Goal: Information Seeking & Learning: Learn about a topic

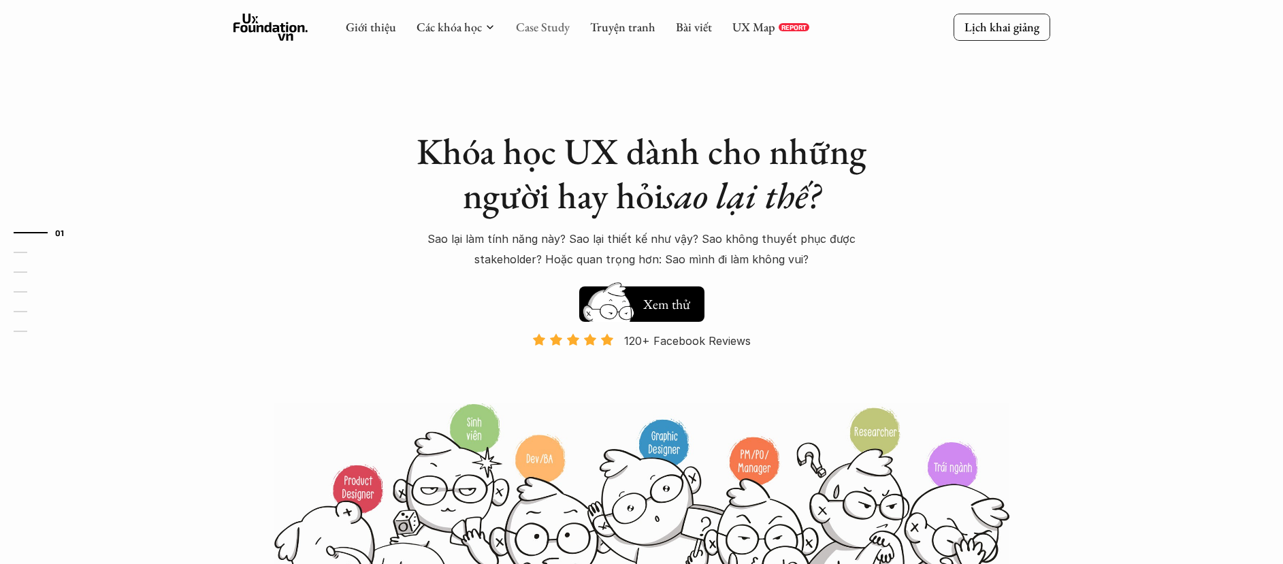
click at [551, 33] on link "Case Study" at bounding box center [543, 27] width 54 height 16
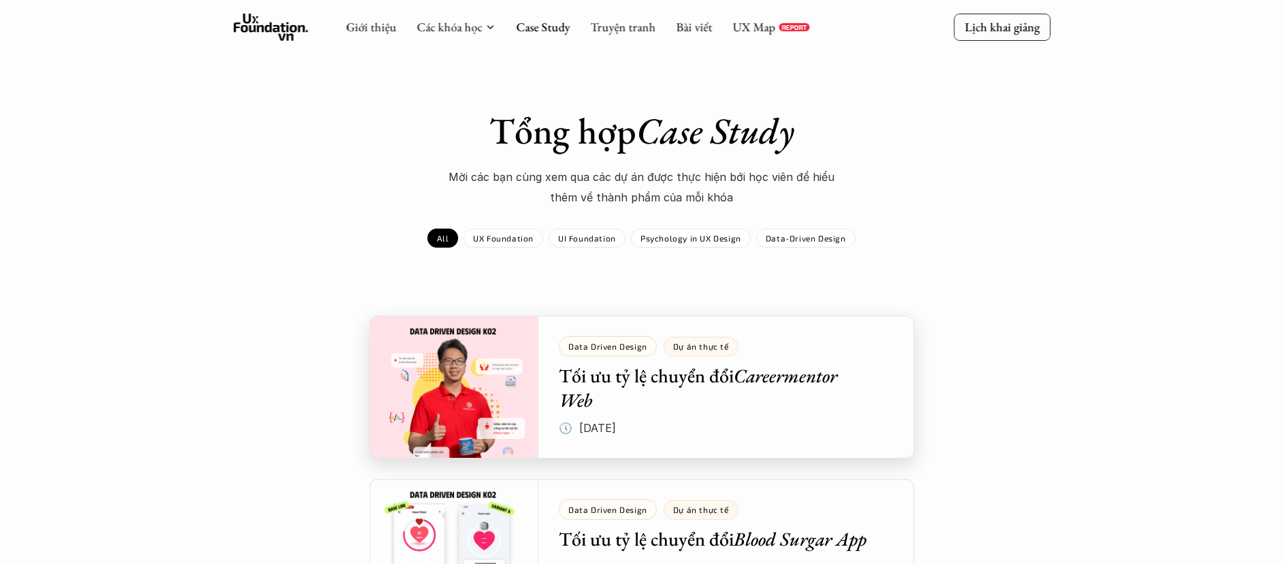
click at [441, 353] on div at bounding box center [642, 387] width 545 height 143
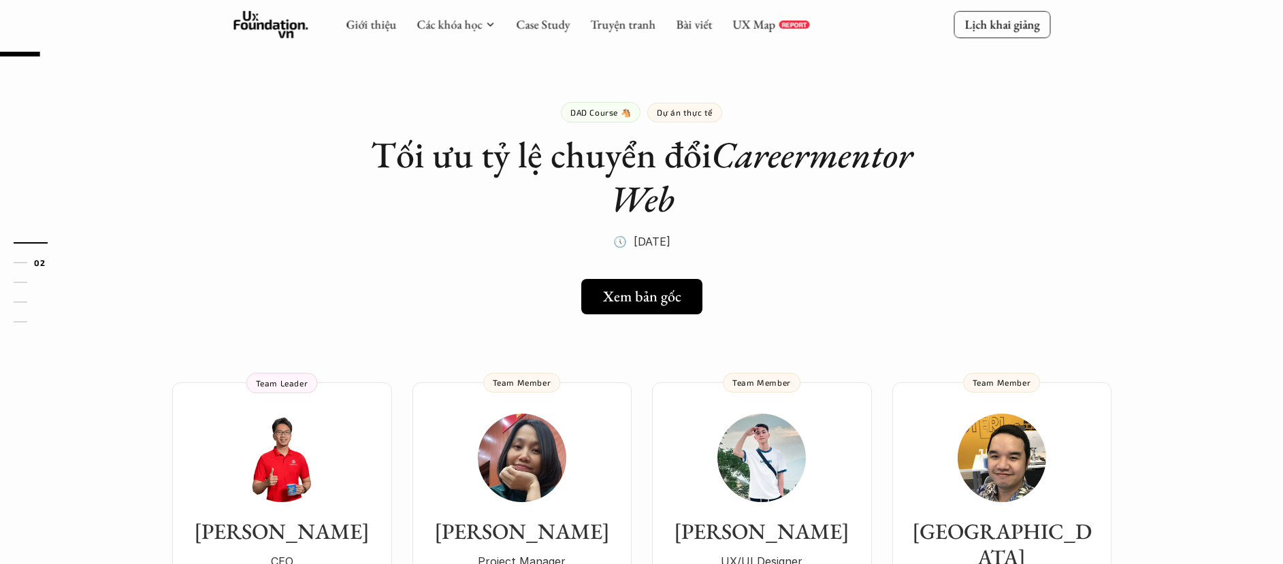
scroll to position [184, 0]
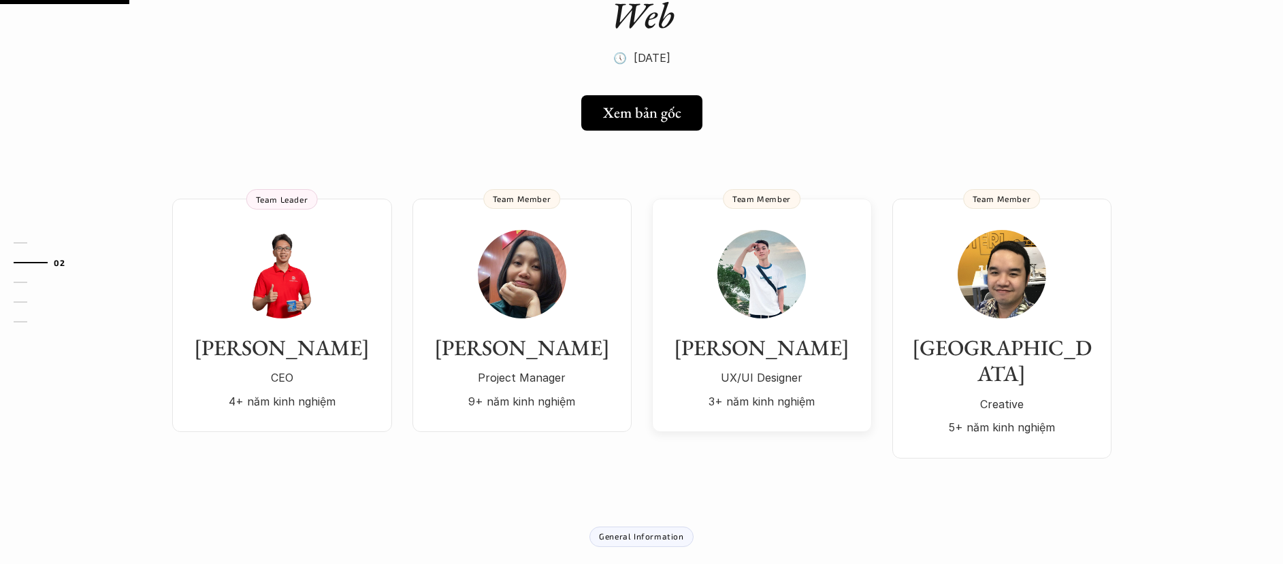
click at [787, 306] on img at bounding box center [761, 274] width 88 height 88
click at [775, 335] on h3 "[PERSON_NAME]" at bounding box center [762, 348] width 193 height 26
click at [775, 357] on h3 "[PERSON_NAME]" at bounding box center [762, 348] width 193 height 26
click at [755, 366] on div "Quý [PERSON_NAME]/UI Designer 3+ năm kinh nghiệm" at bounding box center [762, 373] width 193 height 77
click at [756, 284] on img at bounding box center [761, 274] width 88 height 88
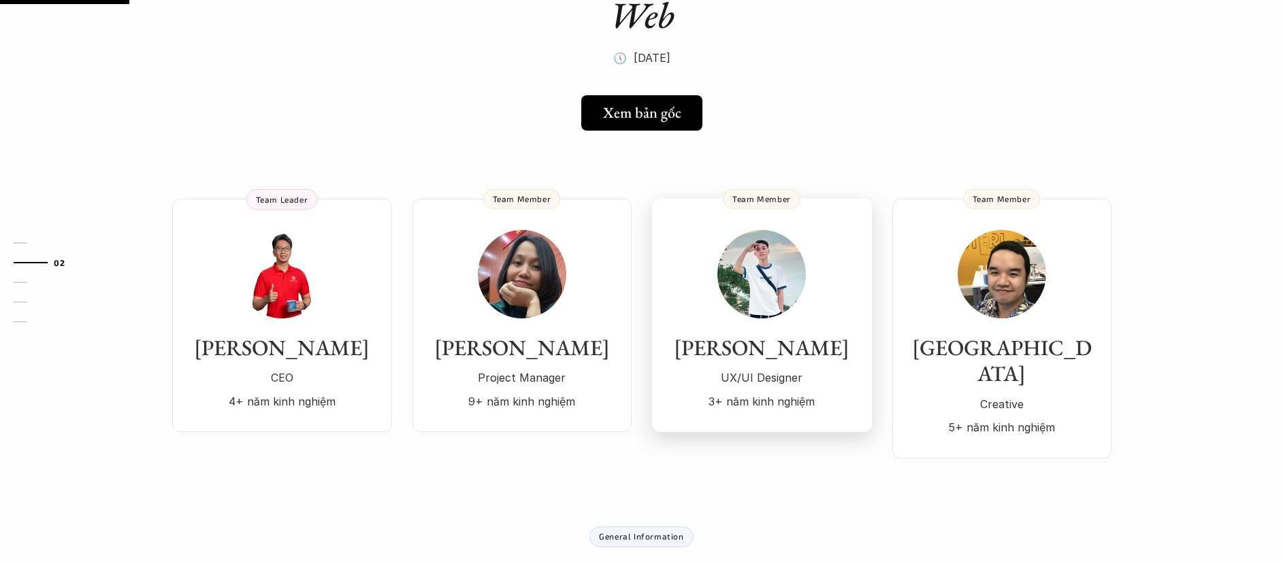
click at [751, 277] on img at bounding box center [761, 274] width 88 height 88
click at [643, 527] on div "General Information" at bounding box center [640, 537] width 103 height 20
click at [750, 263] on img at bounding box center [761, 274] width 88 height 88
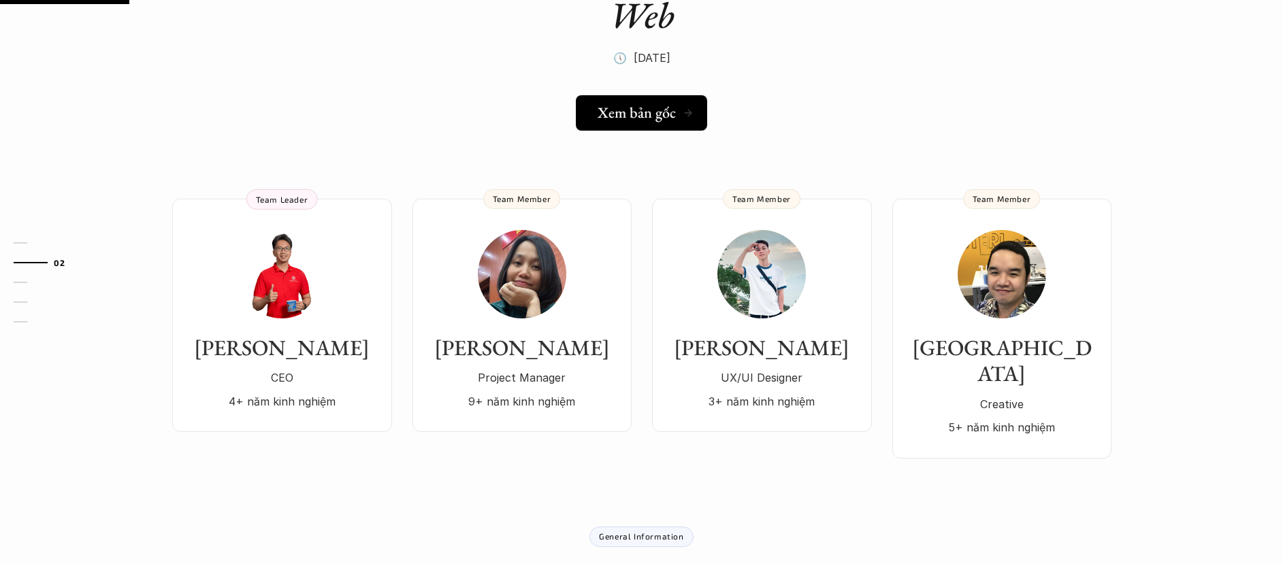
click at [604, 119] on h5 "Xem bản gốc" at bounding box center [637, 113] width 78 height 18
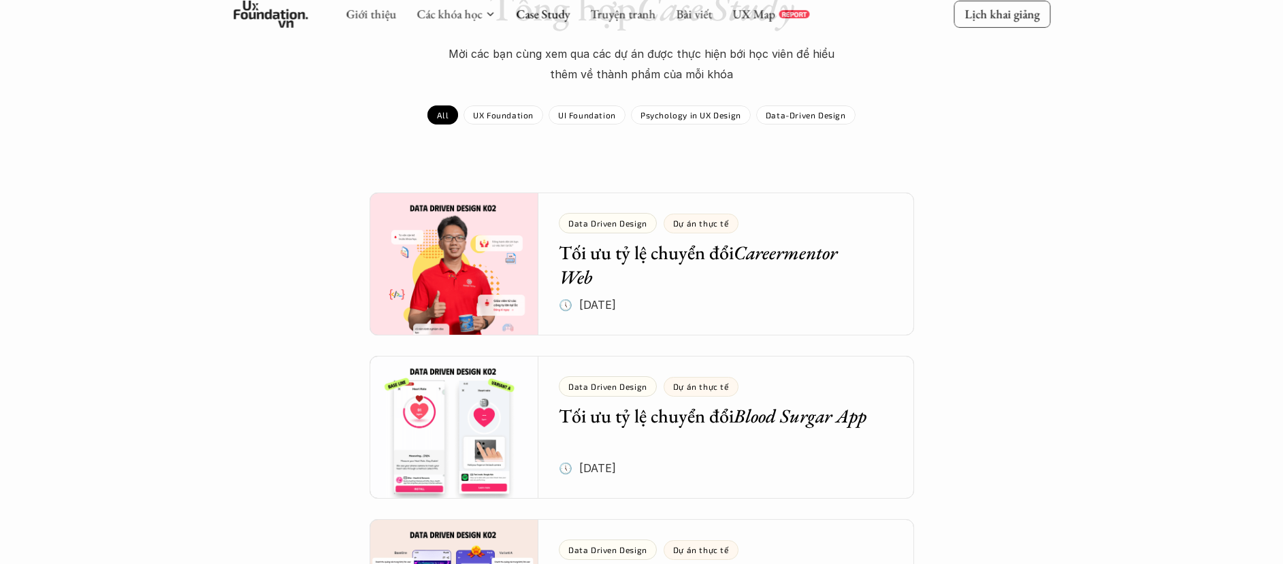
scroll to position [127, 0]
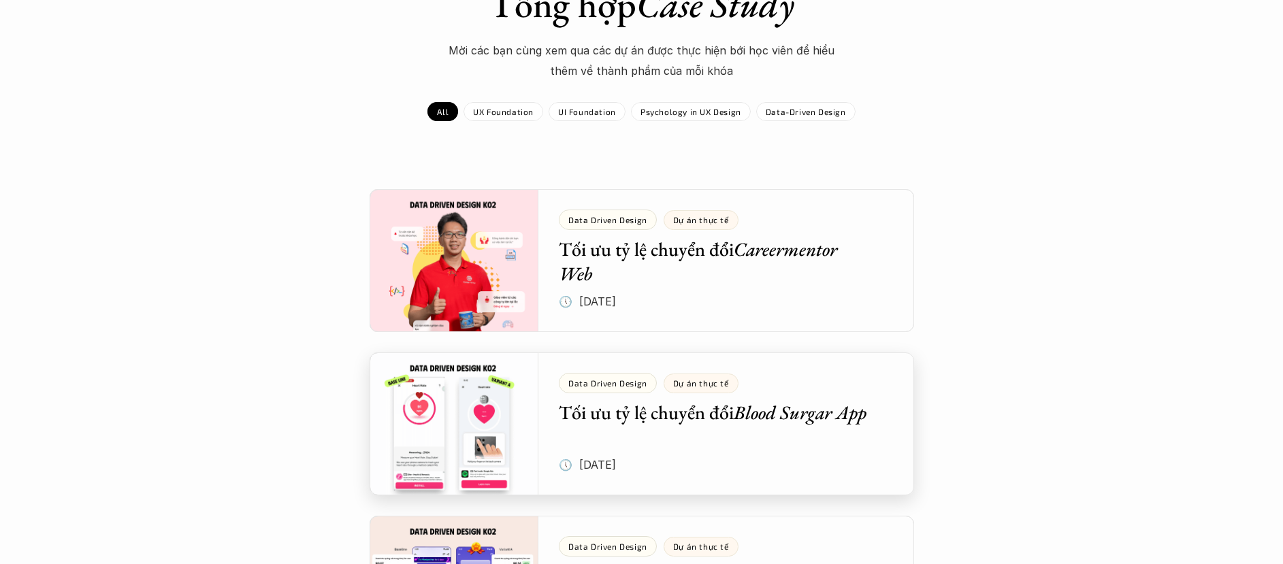
click at [721, 427] on div at bounding box center [642, 424] width 545 height 143
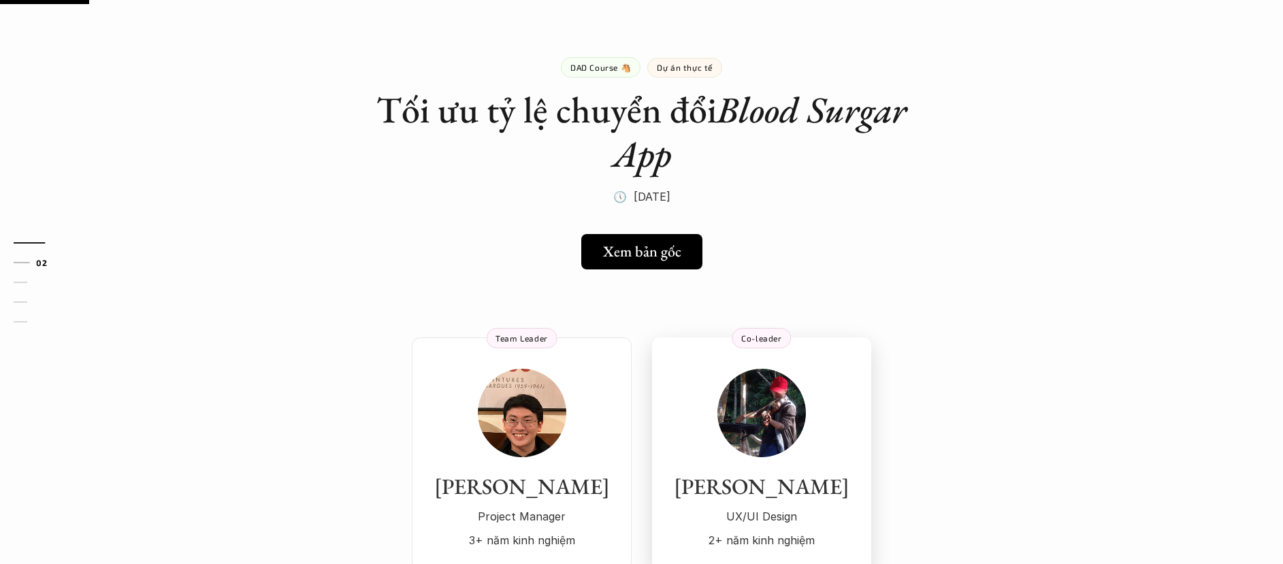
scroll to position [186, 0]
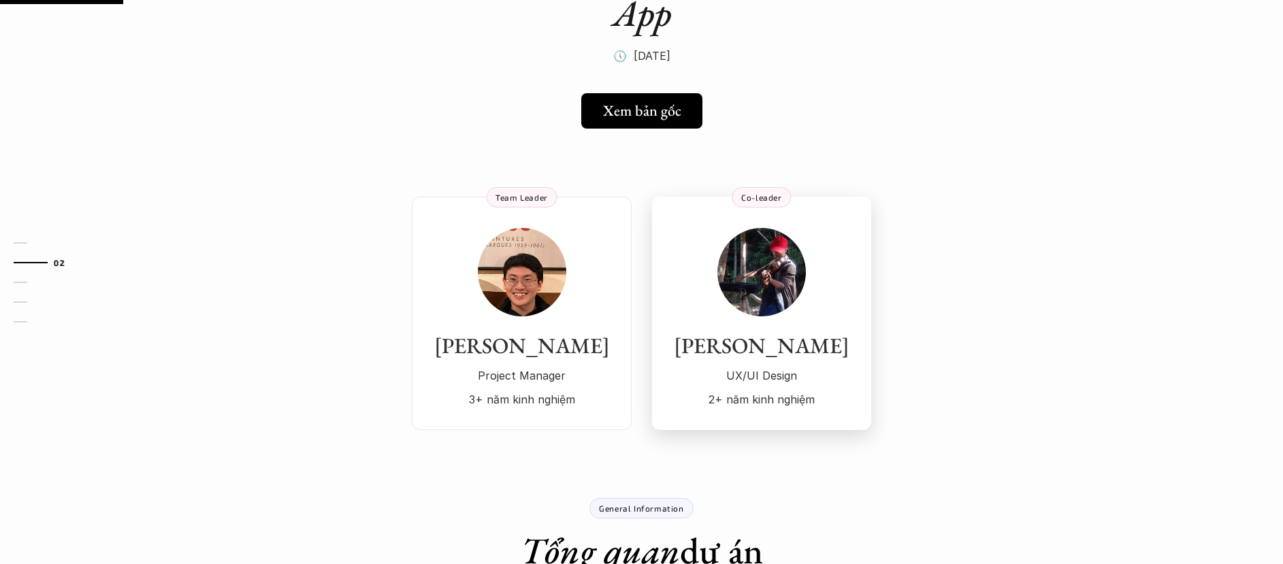
click at [734, 285] on img at bounding box center [761, 272] width 88 height 88
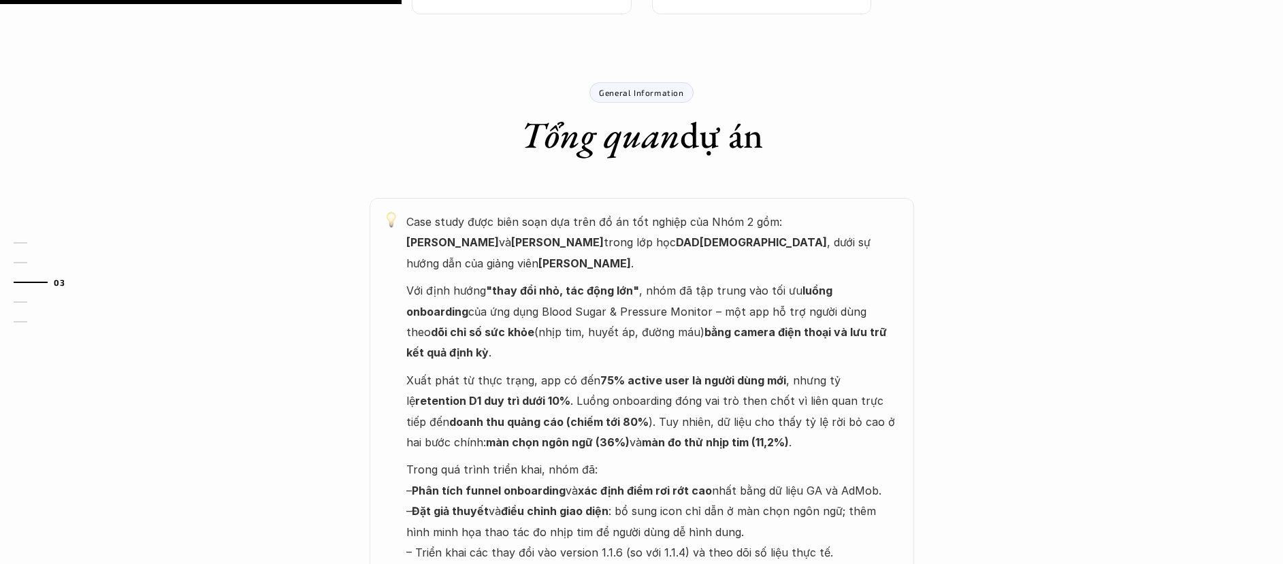
scroll to position [624, 0]
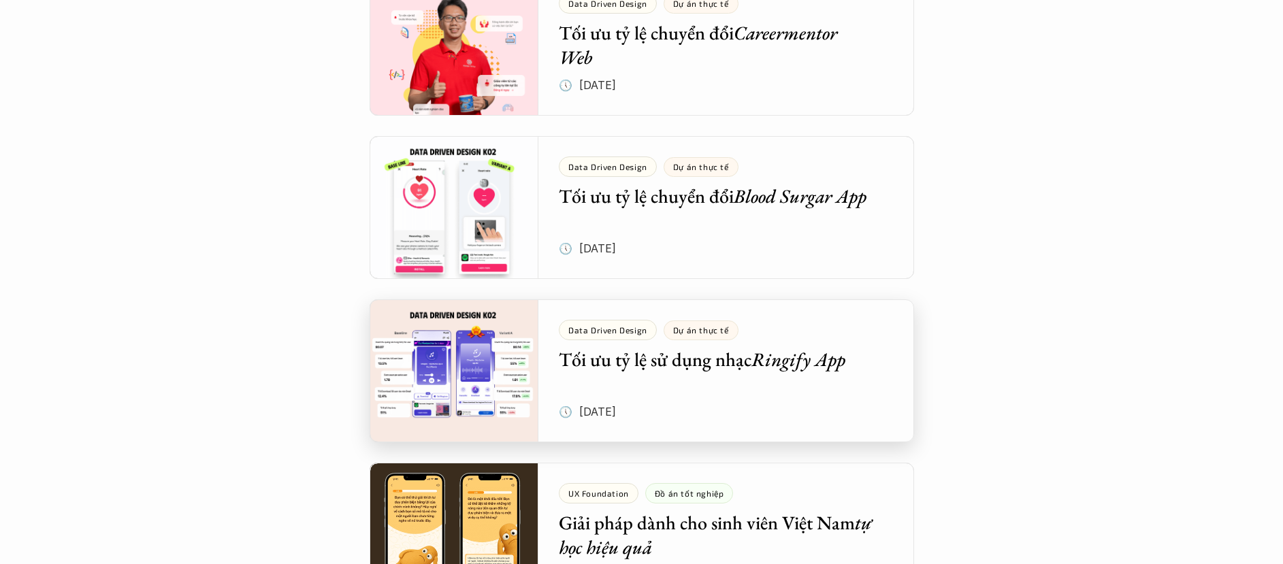
scroll to position [363, 0]
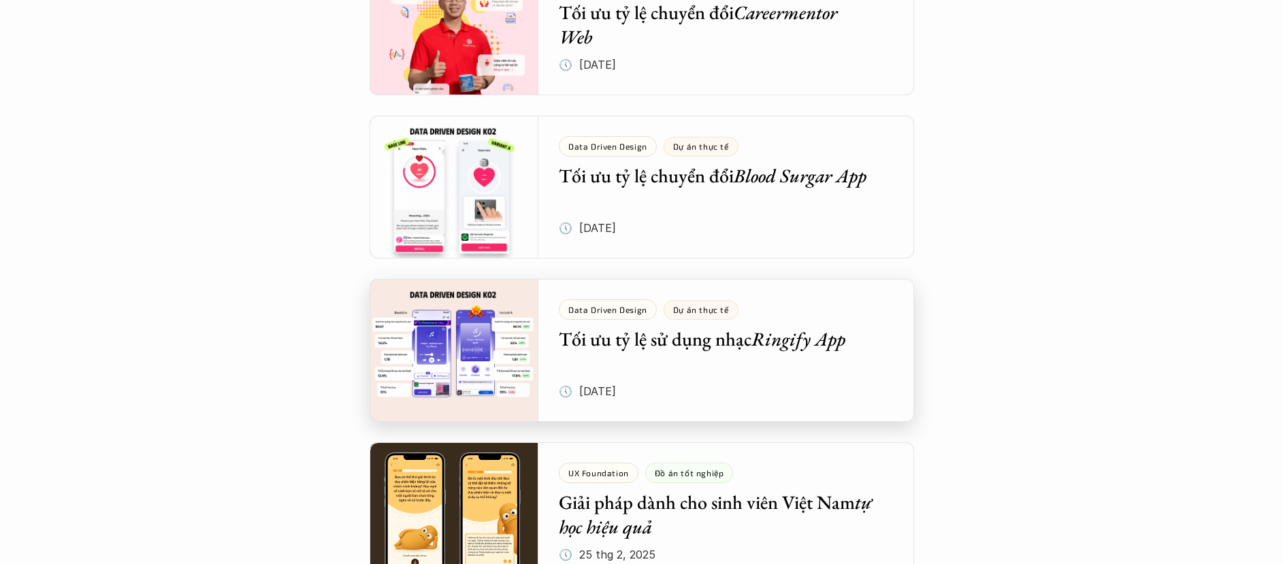
click at [465, 382] on div at bounding box center [642, 350] width 545 height 143
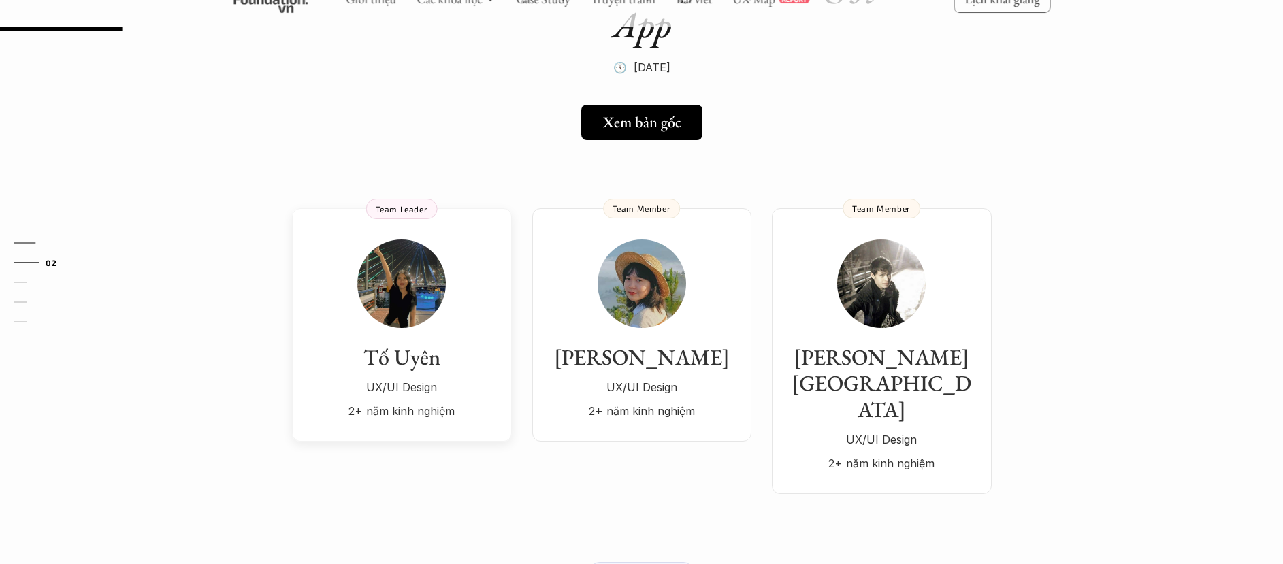
scroll to position [220, 0]
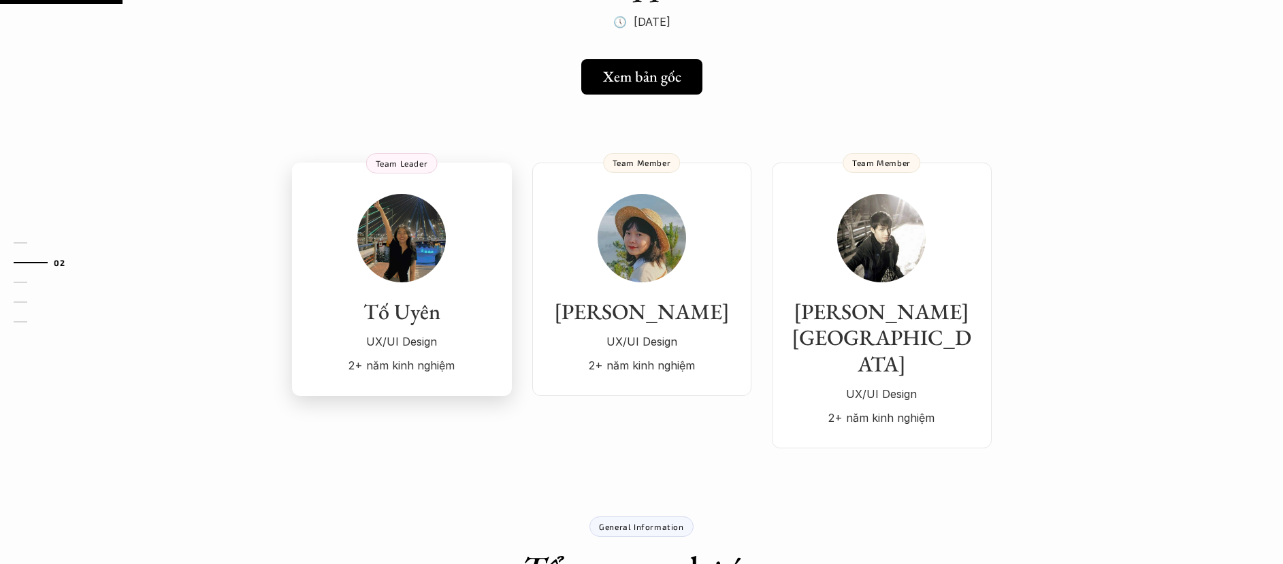
click at [419, 302] on h3 "Tố Uyên" at bounding box center [402, 312] width 193 height 26
click at [679, 291] on div "Thương [PERSON_NAME]/UI Design 2+ năm kinh nghiệm" at bounding box center [642, 285] width 192 height 182
click at [680, 311] on h3 "[PERSON_NAME]" at bounding box center [642, 312] width 192 height 26
click at [621, 246] on img at bounding box center [642, 238] width 88 height 88
click at [638, 296] on div "Thương [PERSON_NAME]/UI Design 2+ năm kinh nghiệm" at bounding box center [642, 285] width 192 height 182
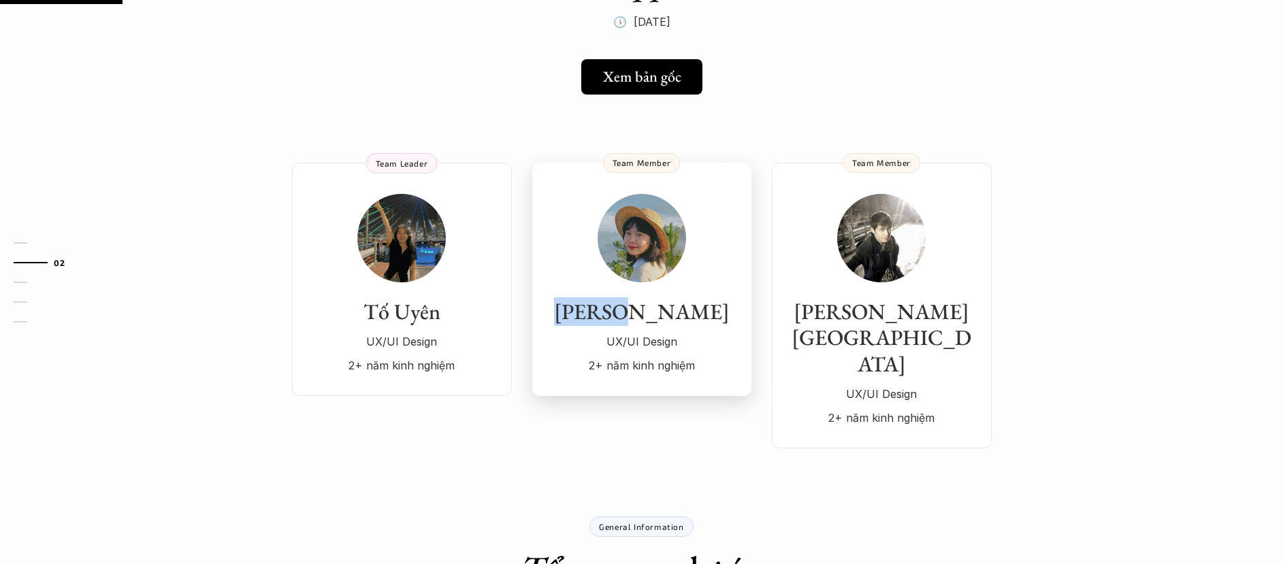
click at [638, 296] on div "Thương [PERSON_NAME]/UI Design 2+ năm kinh nghiệm" at bounding box center [642, 285] width 192 height 182
drag, startPoint x: 214, startPoint y: 58, endPoint x: 225, endPoint y: 88, distance: 31.6
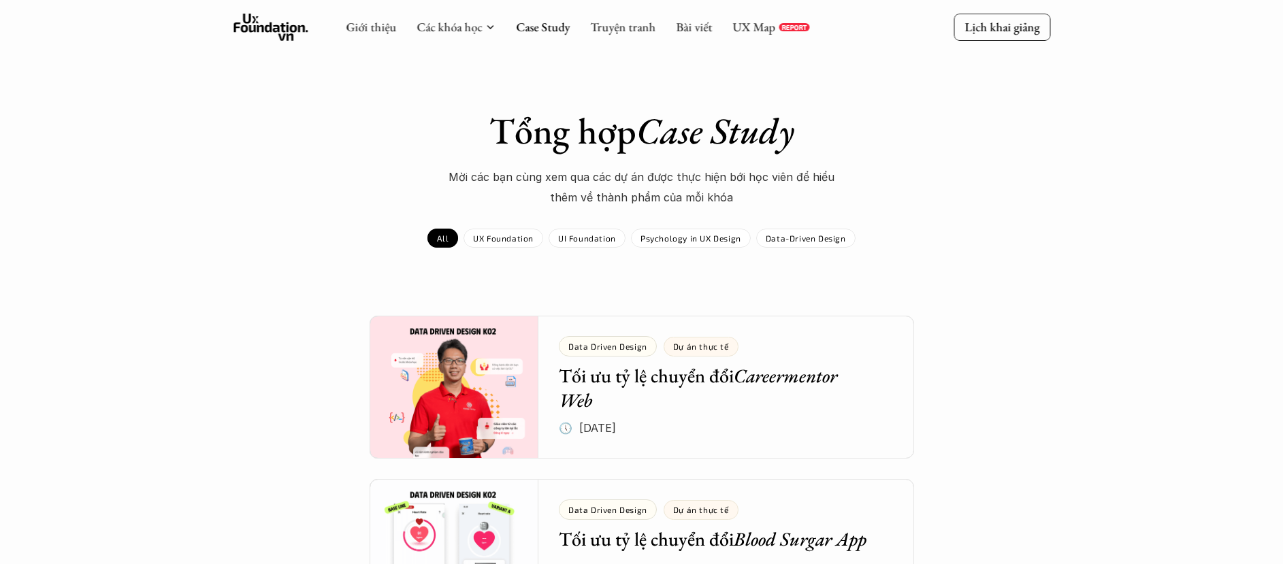
click at [250, 30] on icon at bounding box center [270, 27] width 75 height 27
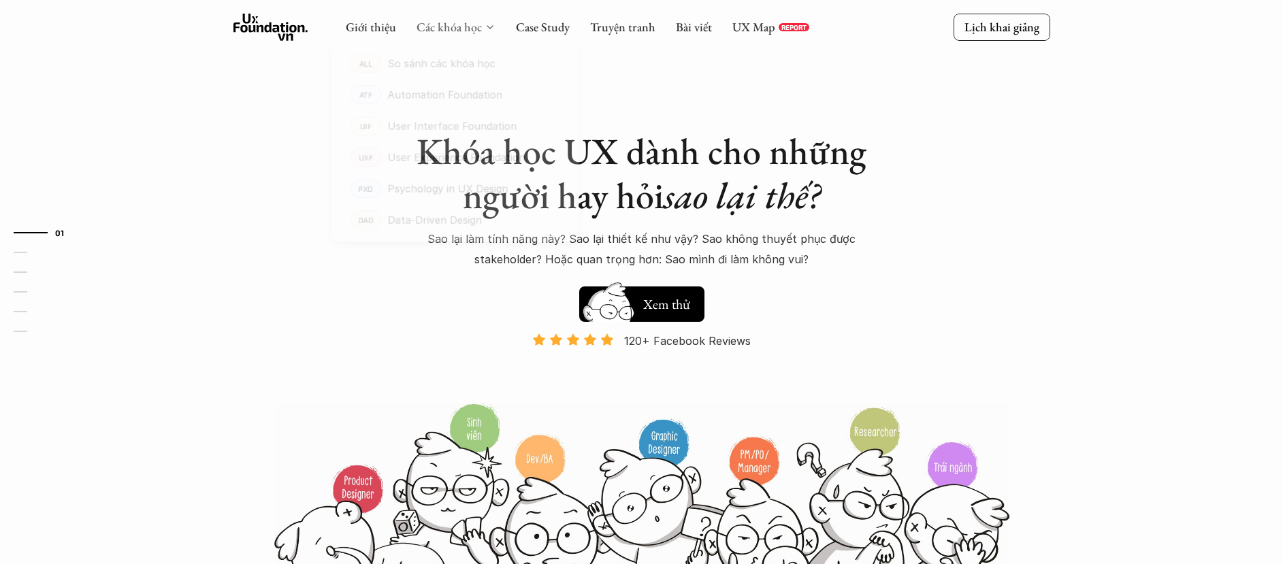
click at [434, 31] on link "Các khóa học" at bounding box center [449, 27] width 65 height 16
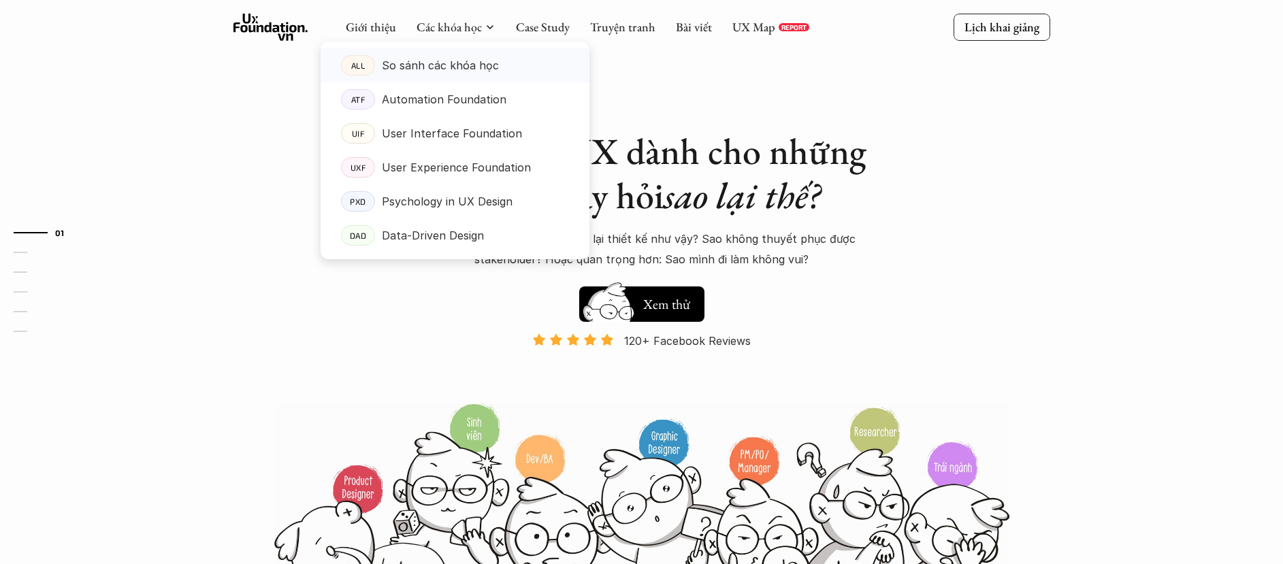
click at [449, 70] on p "So sánh các khóa học" at bounding box center [440, 65] width 117 height 20
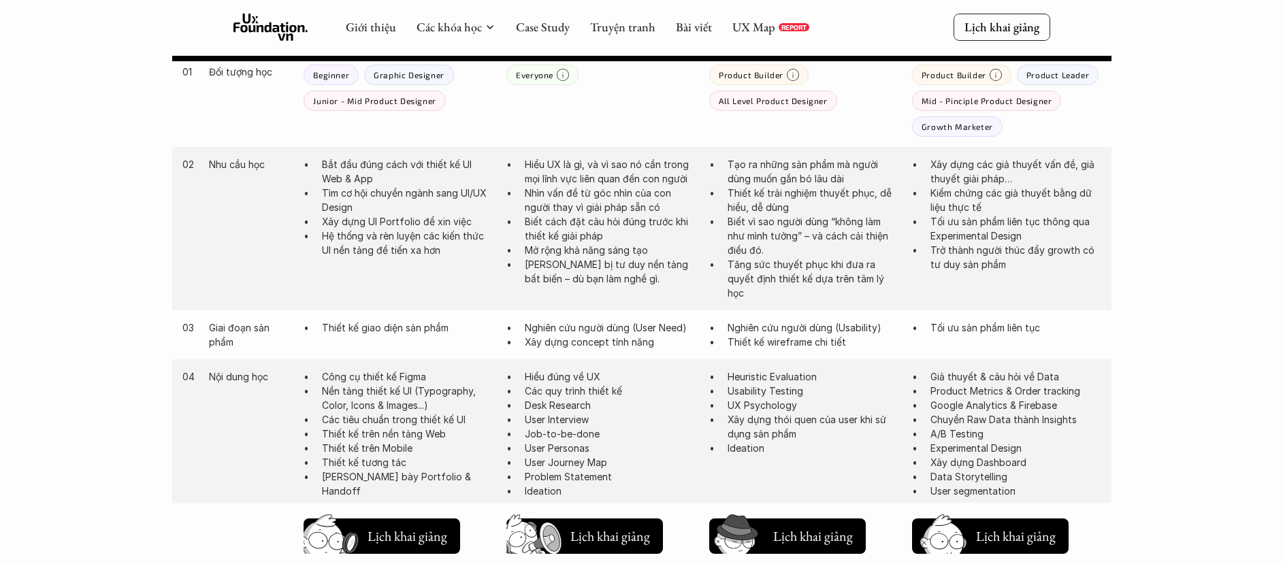
scroll to position [589, 0]
